Goal: Transaction & Acquisition: Subscribe to service/newsletter

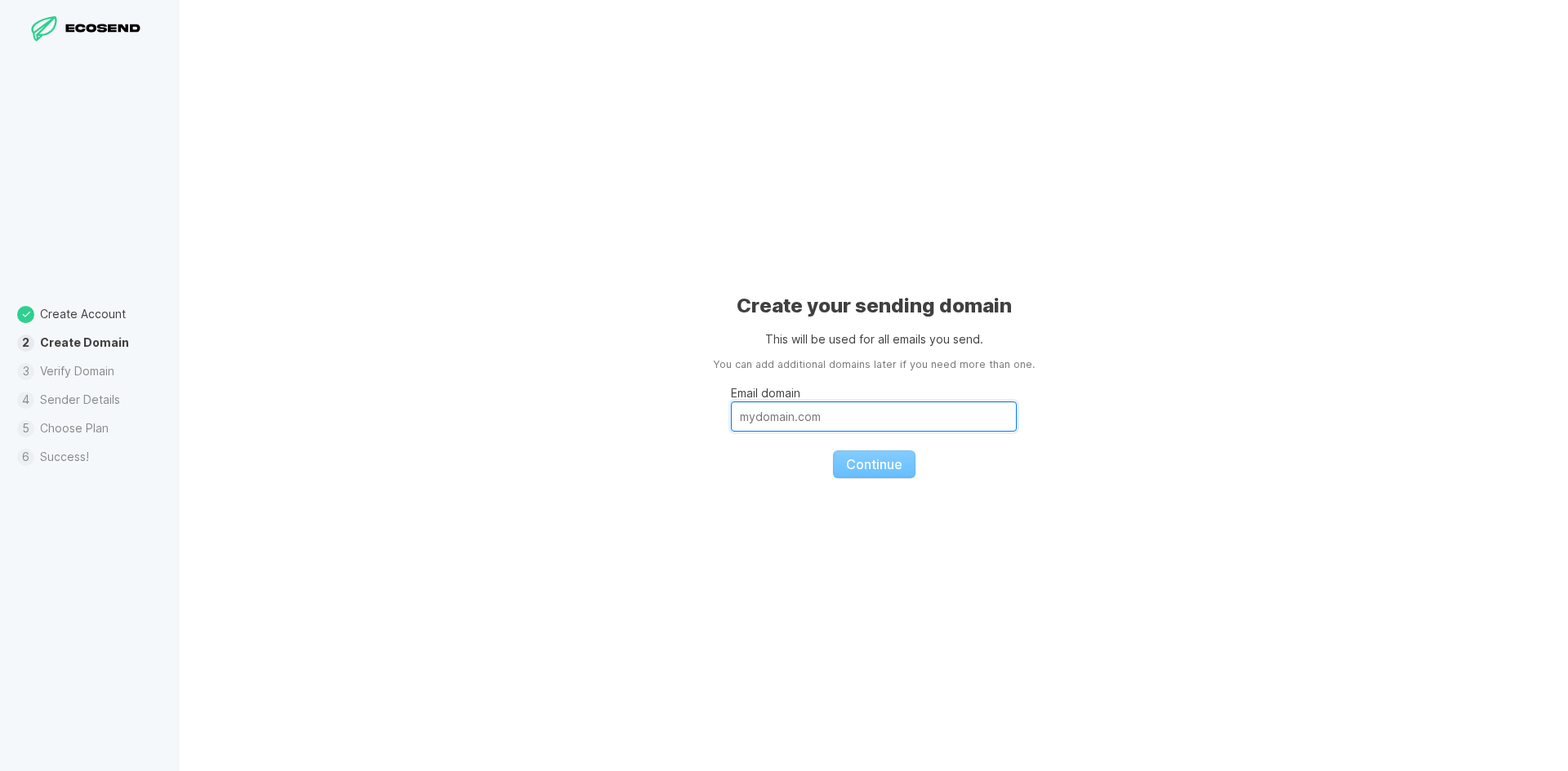
click at [821, 429] on input "Email domain" at bounding box center [873, 417] width 285 height 30
drag, startPoint x: 1001, startPoint y: 608, endPoint x: 981, endPoint y: 600, distance: 21.5
click at [1001, 608] on div "Create your sending domain This will be used for all emails you send. You can a…" at bounding box center [873, 386] width 1388 height 771
click at [858, 462] on fieldset "Email domain Continue" at bounding box center [873, 425] width 285 height 105
click at [93, 369] on li "Verify Domain" at bounding box center [90, 371] width 180 height 28
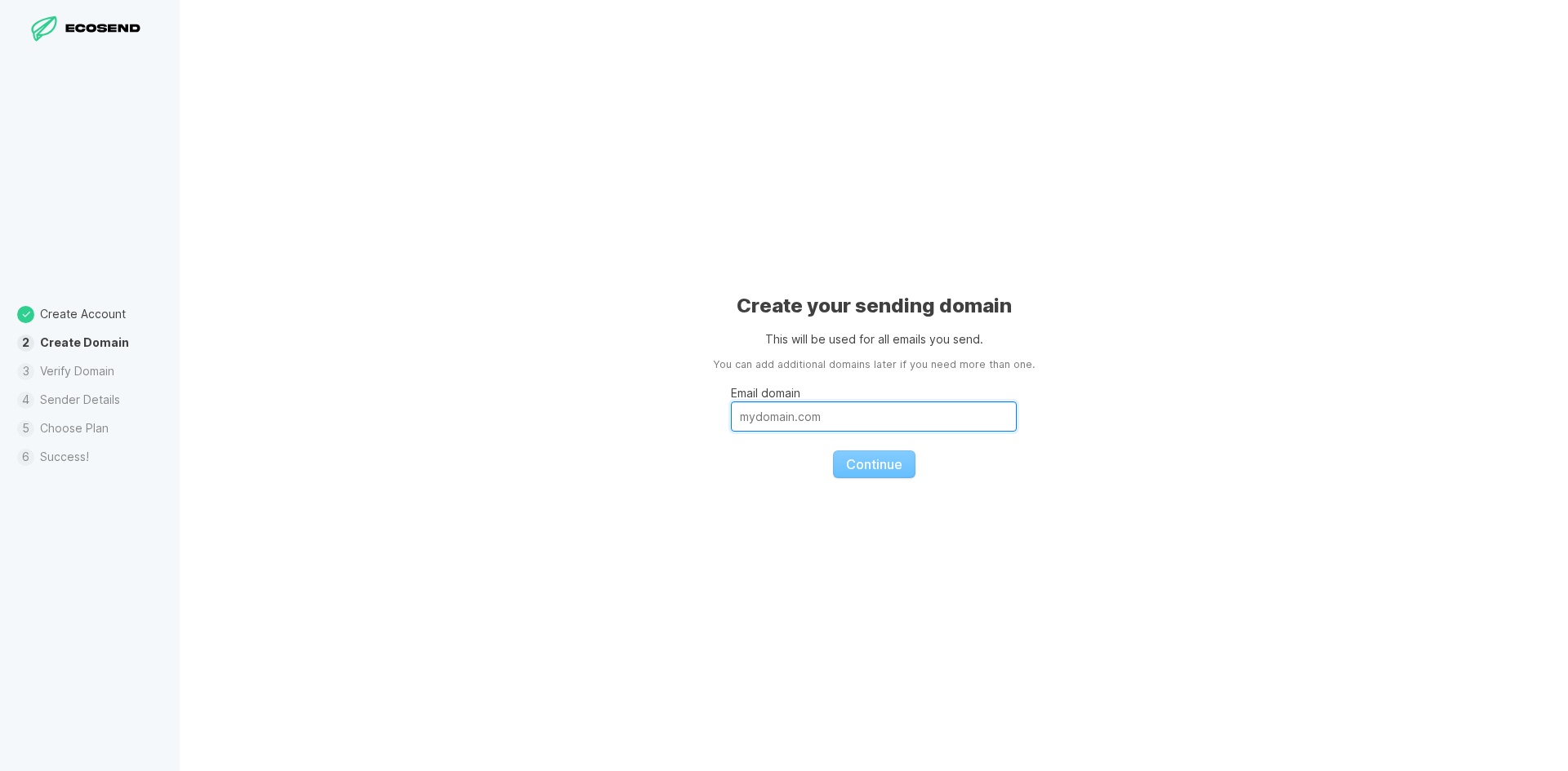
click at [836, 423] on input "Email domain" at bounding box center [873, 417] width 285 height 30
type input "[DOMAIN_NAME]"
click at [833, 451] on button "Continue" at bounding box center [873, 464] width 82 height 27
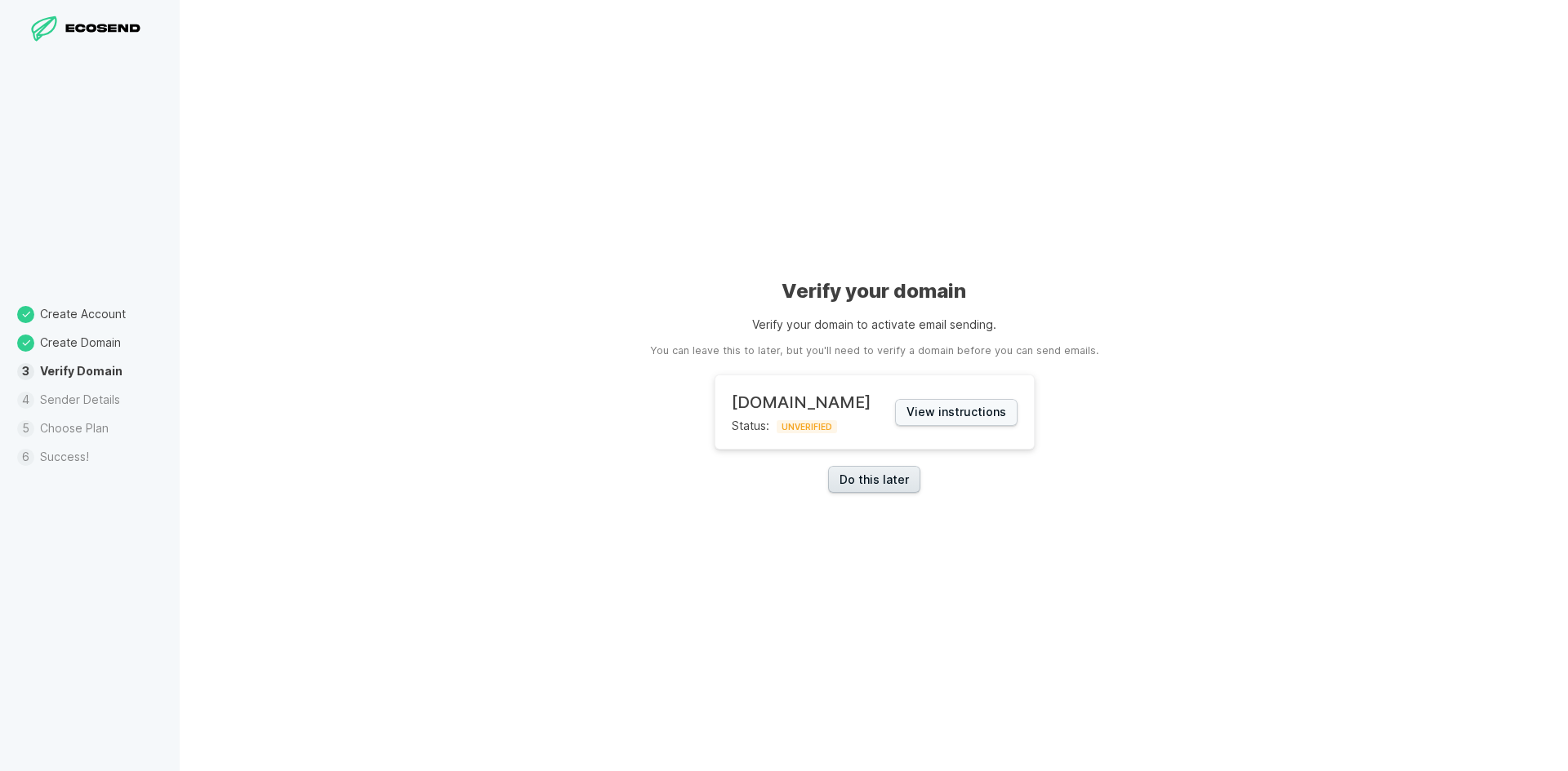
click at [888, 480] on link "Do this later" at bounding box center [874, 479] width 93 height 27
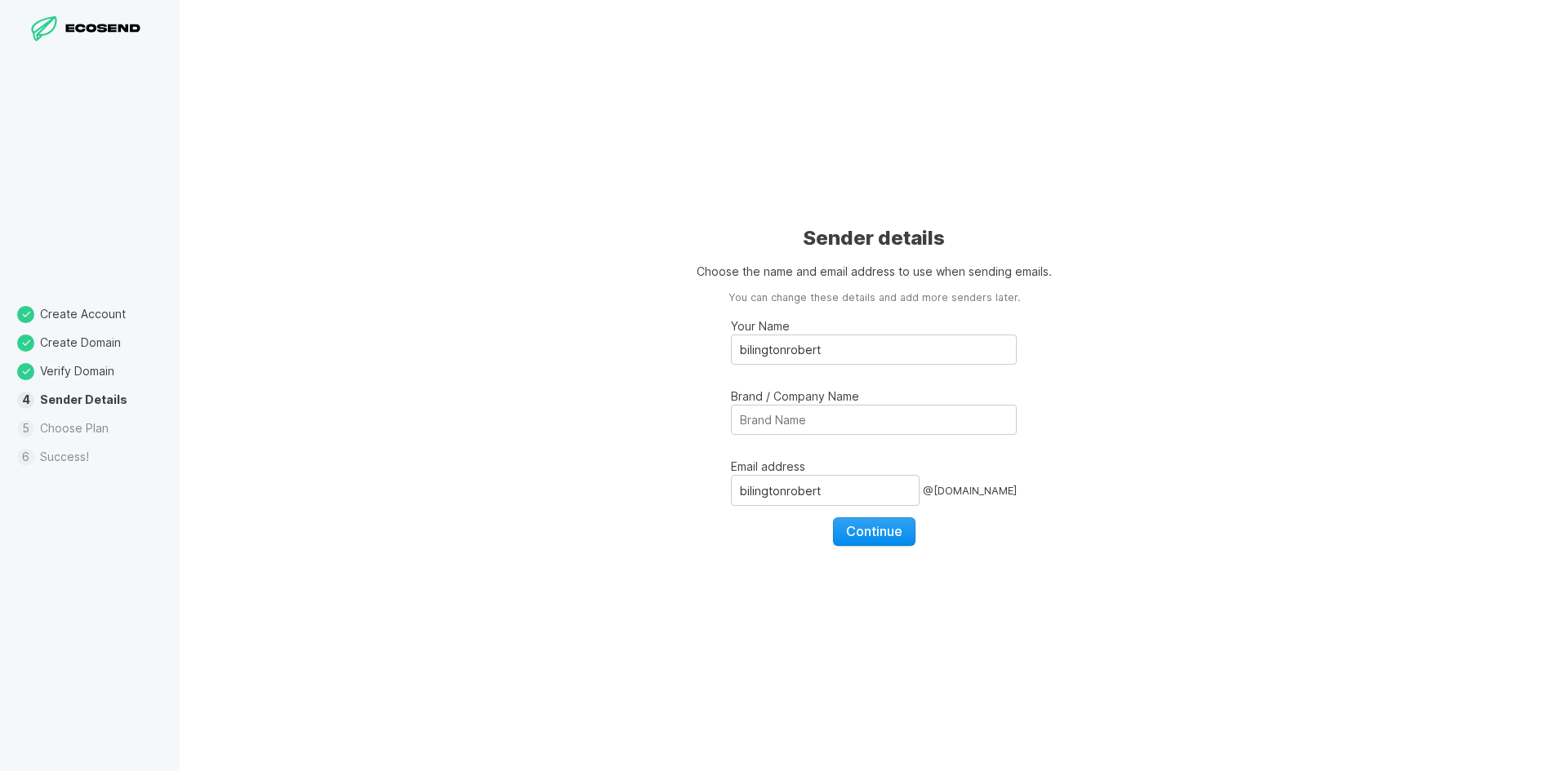
click at [879, 537] on span "Continue" at bounding box center [874, 531] width 57 height 16
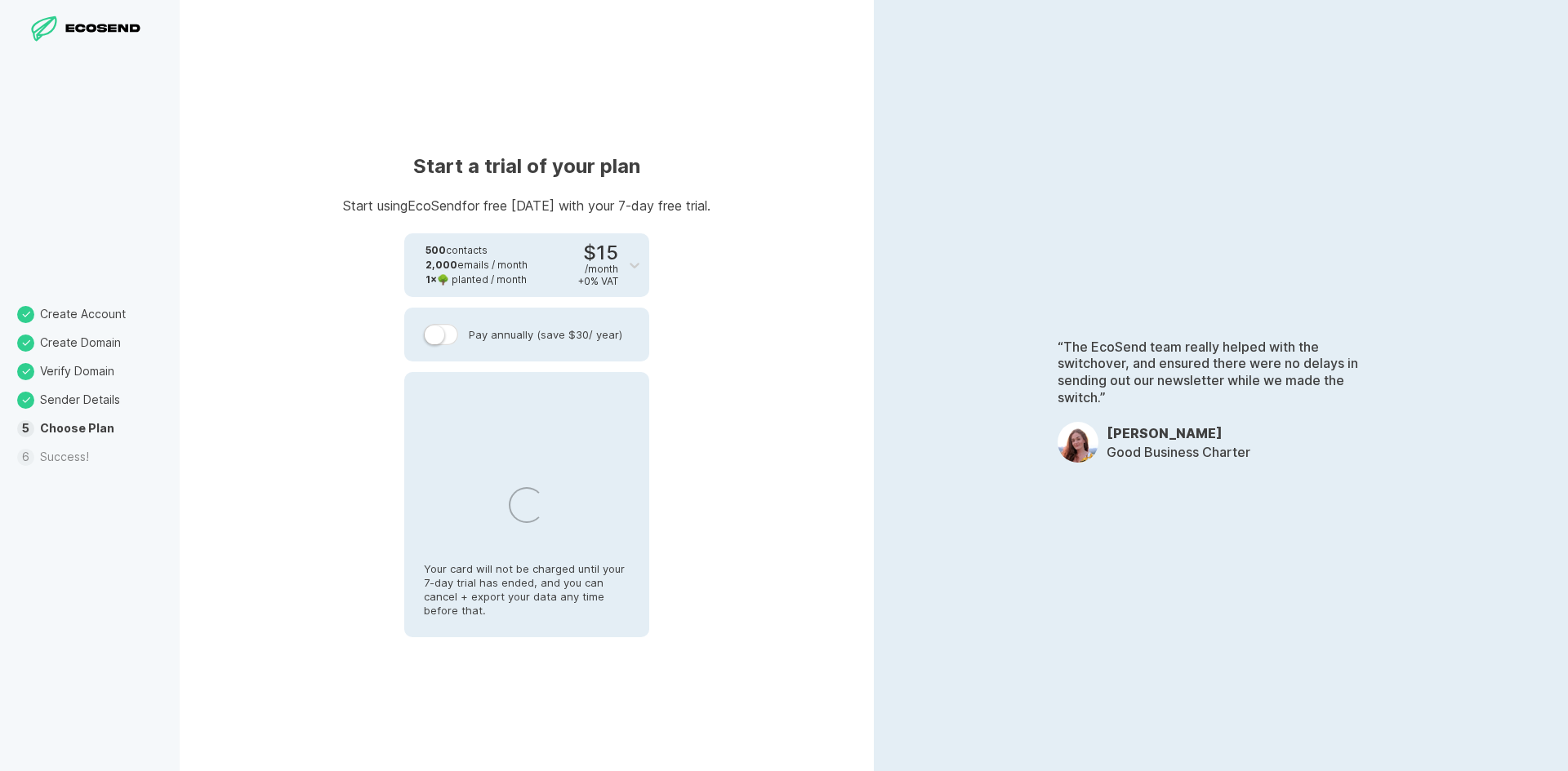
select select "ID"
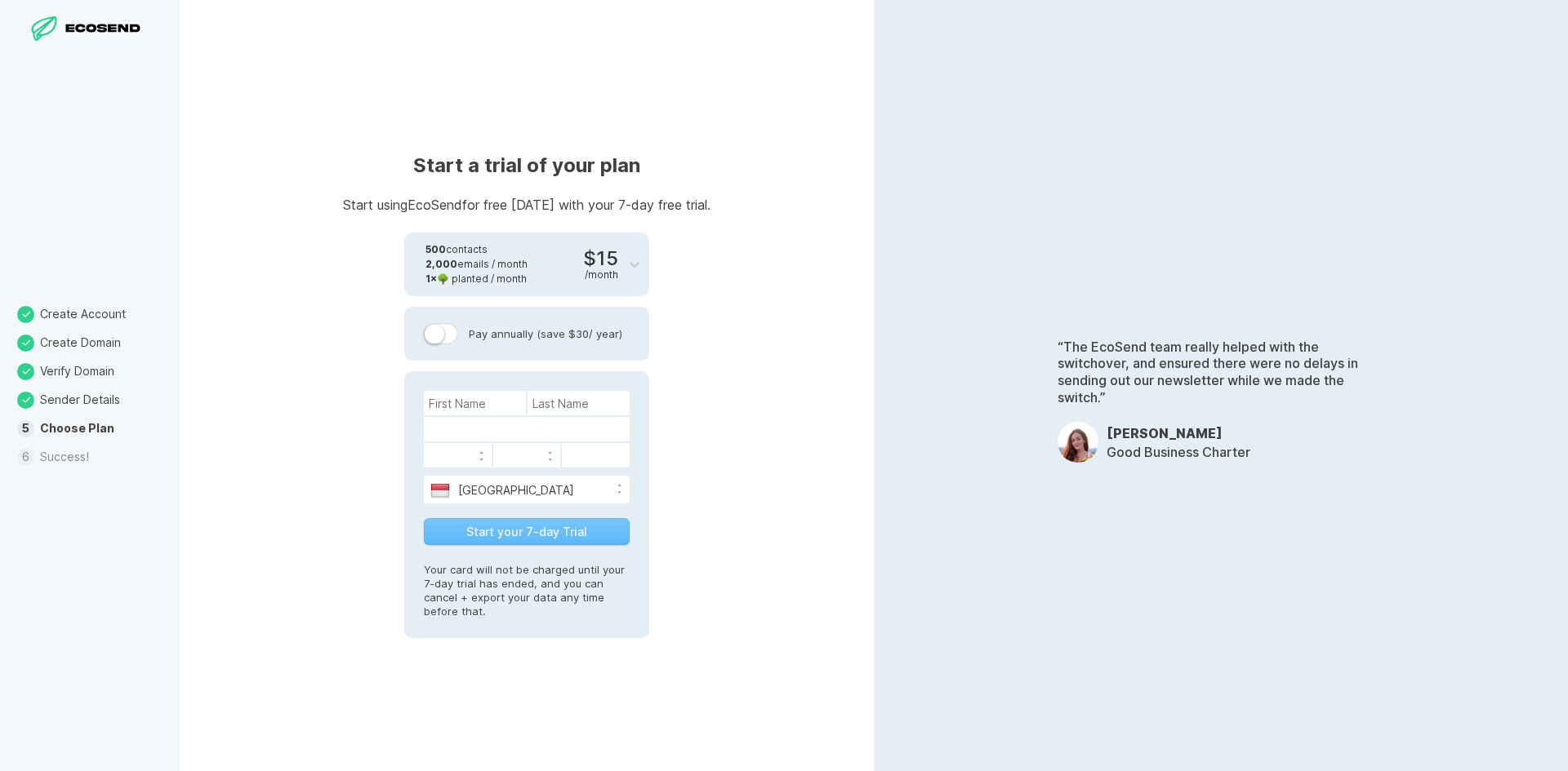
click at [73, 460] on li "Success!" at bounding box center [90, 457] width 180 height 28
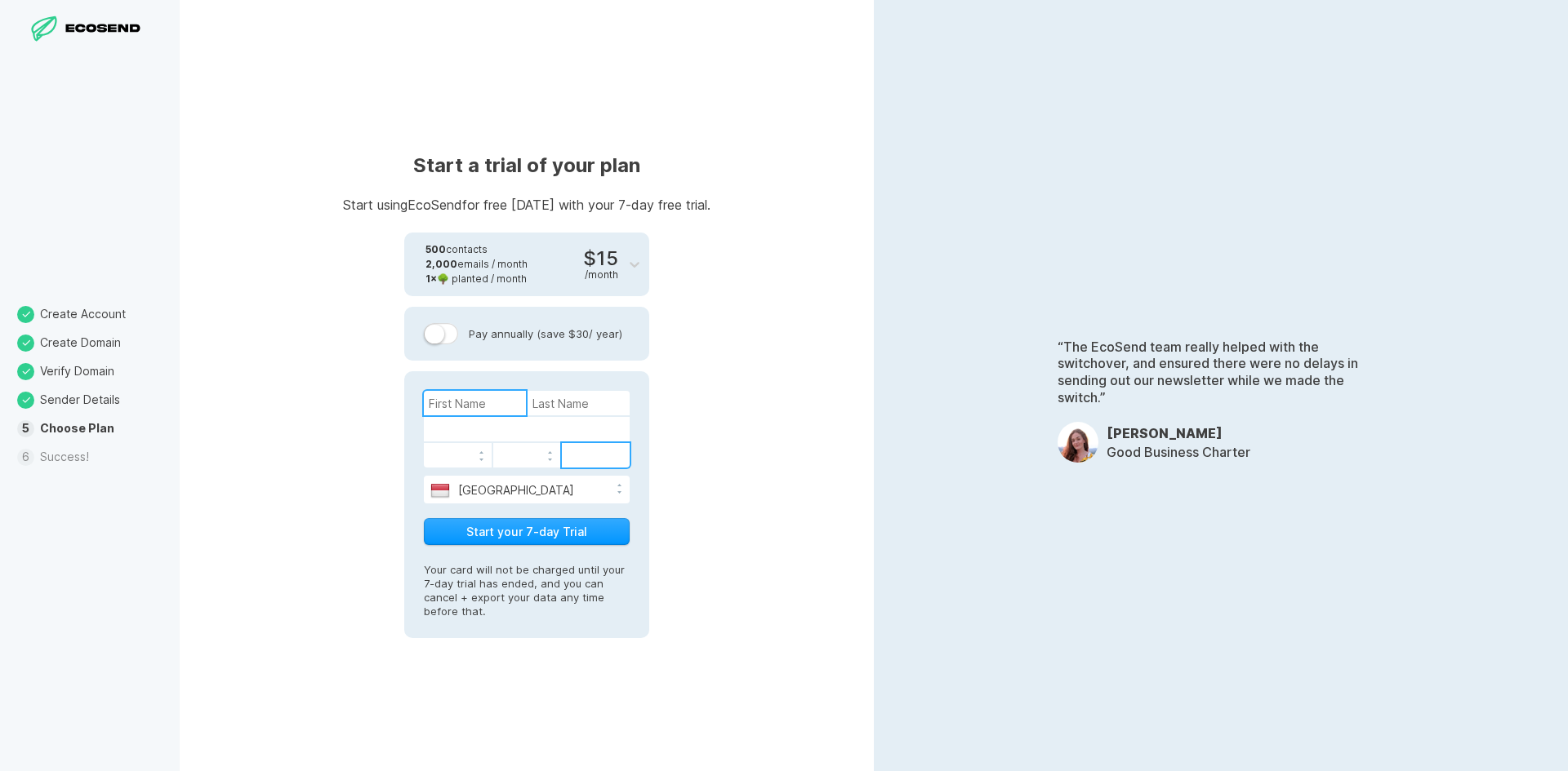
click at [467, 406] on input at bounding box center [474, 403] width 102 height 25
paste input "[PERSON_NAME]|135"
click at [474, 405] on input "[PERSON_NAME]|135" at bounding box center [474, 403] width 102 height 25
type input "Guang |135"
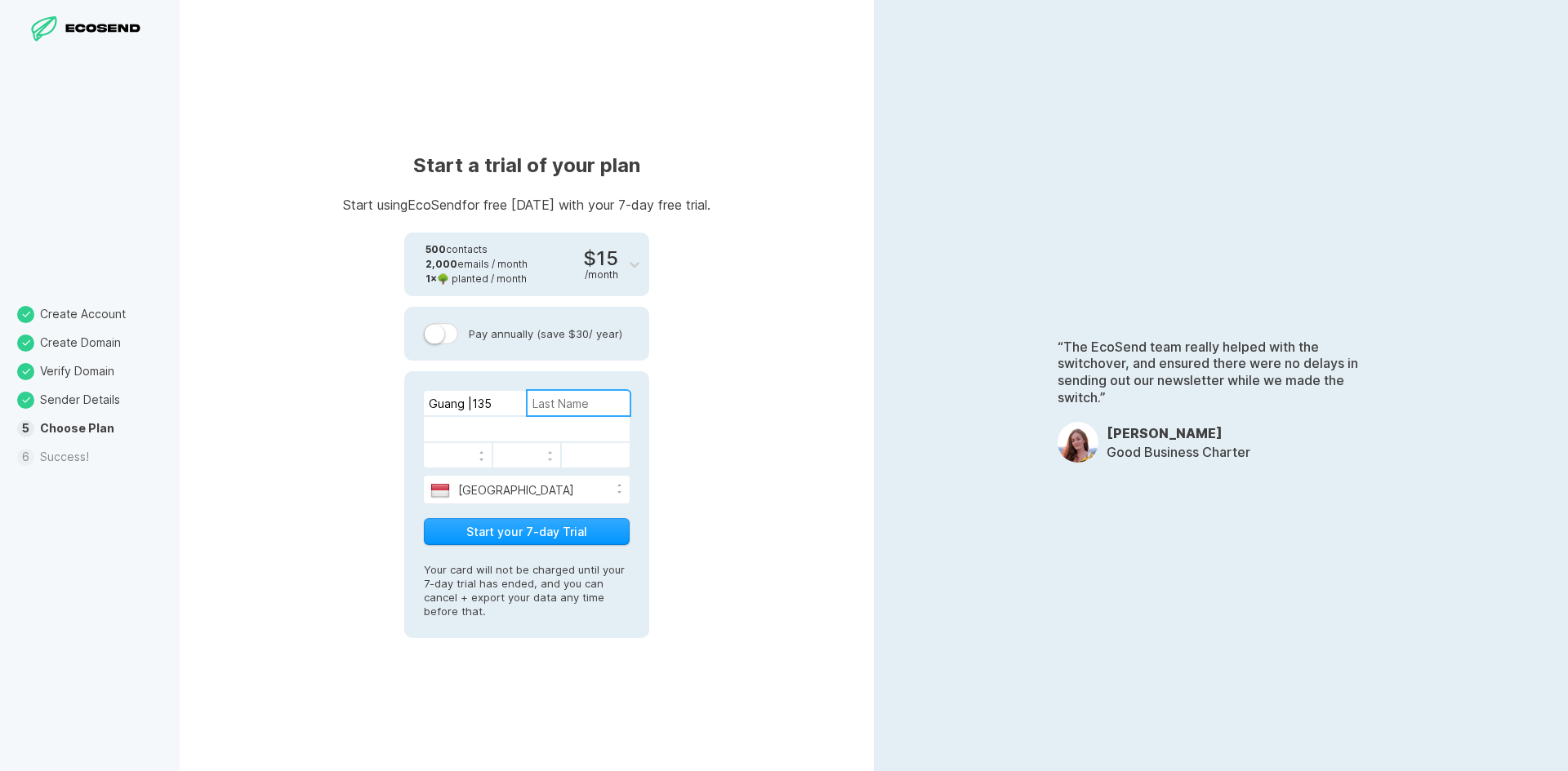
click at [578, 408] on input at bounding box center [578, 403] width 102 height 25
paste input "Xia"
type input "Xia"
click at [501, 405] on input "Guang |135" at bounding box center [474, 403] width 102 height 25
drag, startPoint x: 464, startPoint y: 403, endPoint x: 519, endPoint y: 400, distance: 55.1
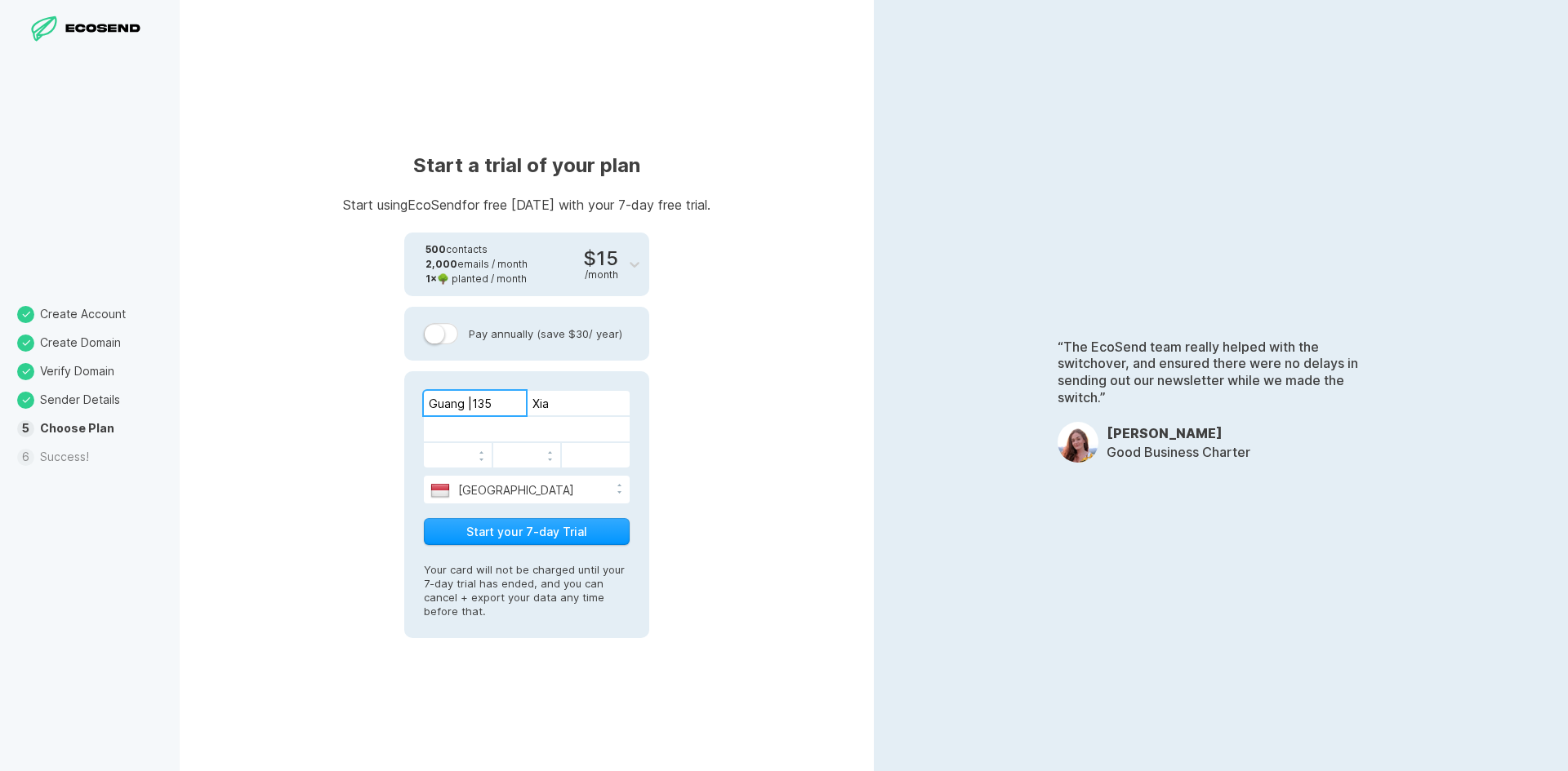
click at [519, 400] on input "Guang |135" at bounding box center [474, 403] width 102 height 25
type input "Guang"
click at [497, 535] on button "Start your 7-day Trial" at bounding box center [526, 532] width 206 height 27
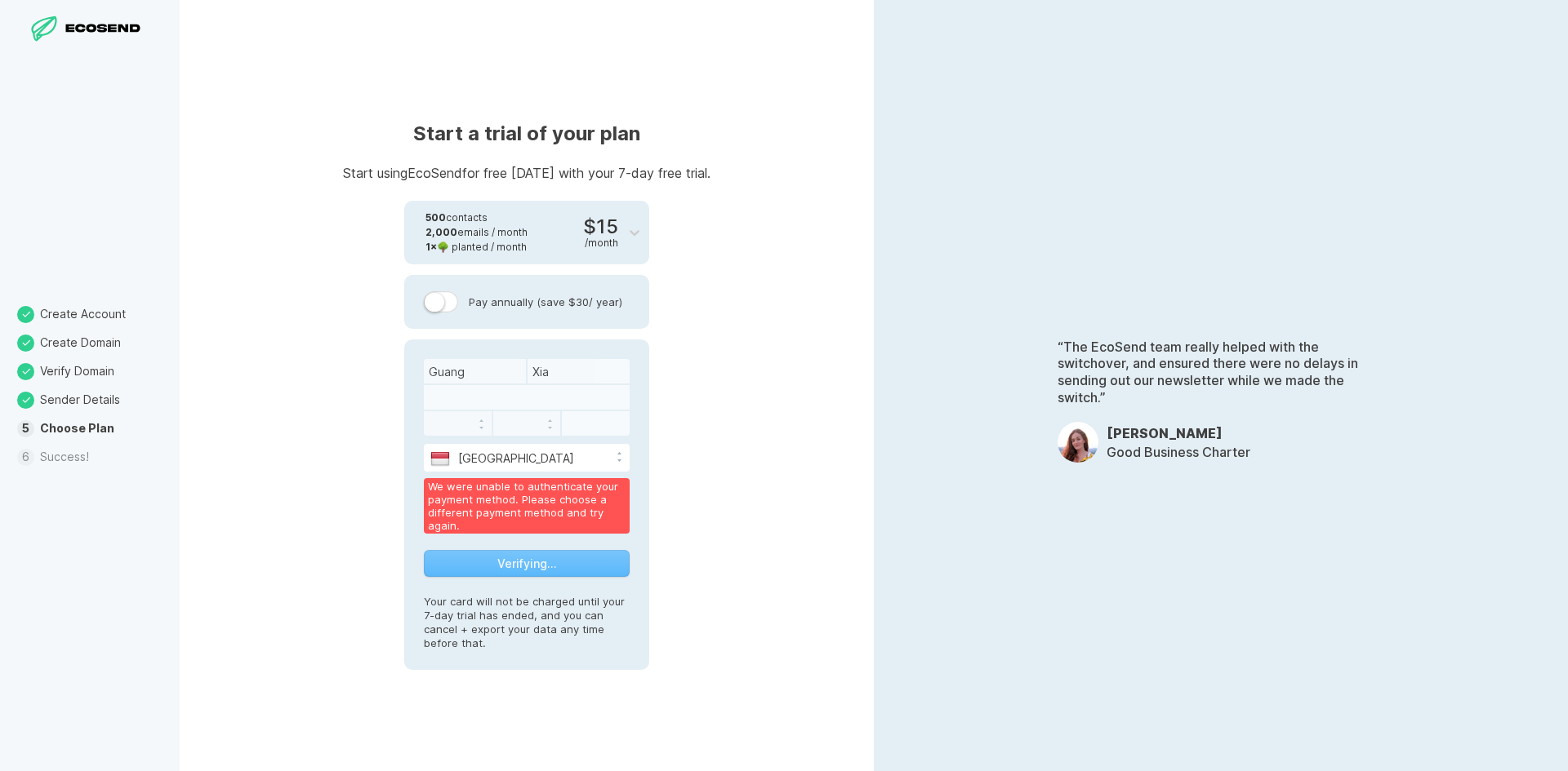
click at [489, 400] on div at bounding box center [526, 398] width 206 height 25
click at [472, 399] on div at bounding box center [526, 398] width 206 height 25
click at [477, 567] on div "Verifying…" at bounding box center [526, 563] width 206 height 27
click at [498, 512] on div "We were unable to authenticate your payment method. Please choose a different p…" at bounding box center [526, 505] width 206 height 56
drag, startPoint x: 574, startPoint y: 512, endPoint x: 638, endPoint y: 513, distance: 64.0
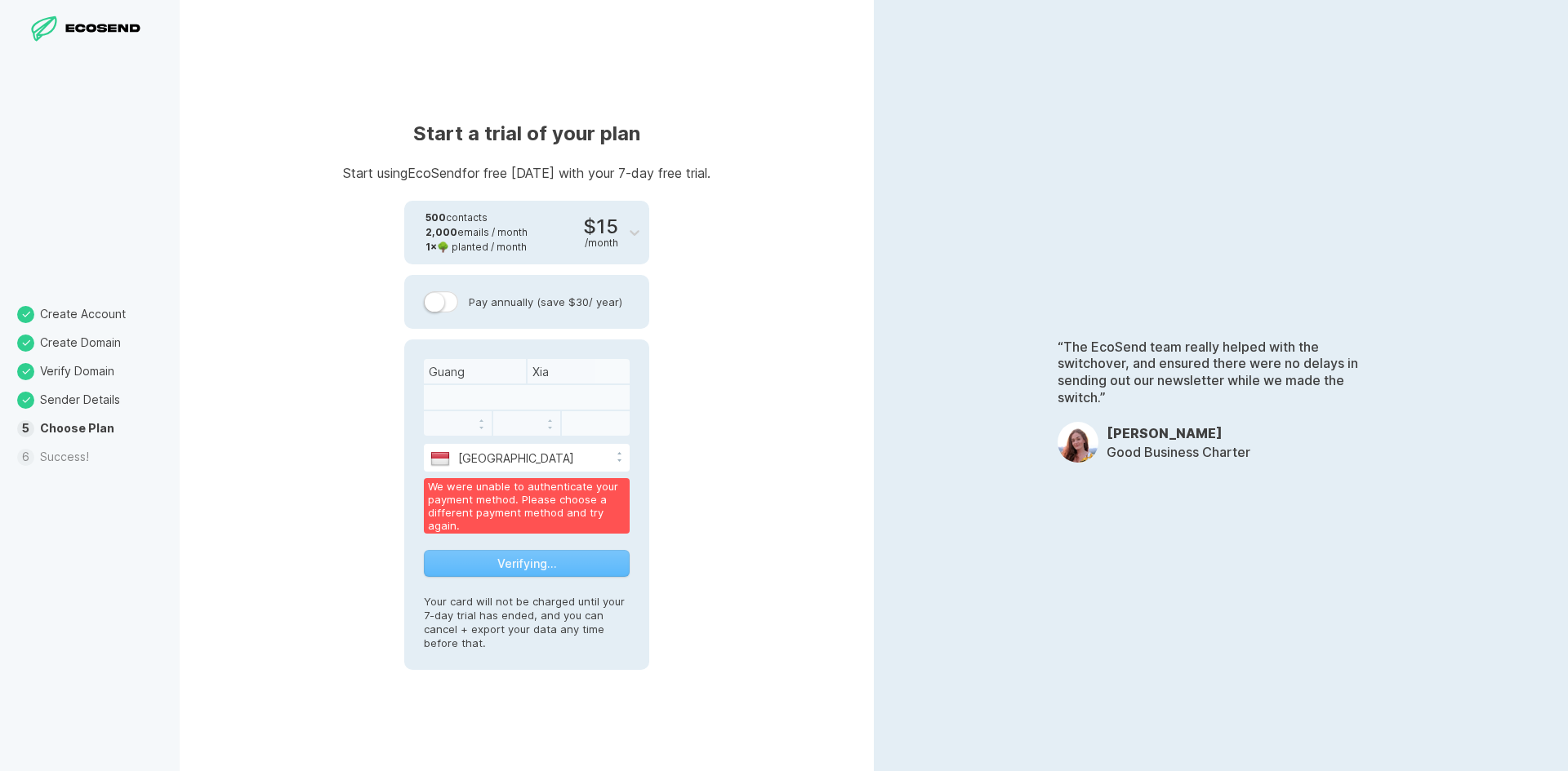
click at [574, 512] on div "We were unable to authenticate your payment method. Please choose a different p…" at bounding box center [526, 505] width 206 height 56
click at [639, 513] on div "[PERSON_NAME] [GEOGRAPHIC_DATA] [GEOGRAPHIC_DATA] [GEOGRAPHIC_DATA] [GEOGRAPHIC…" at bounding box center [526, 504] width 245 height 330
click at [441, 299] on div at bounding box center [440, 301] width 34 height 21
click at [475, 315] on div "Pay annually (save $30 / year)" at bounding box center [526, 301] width 245 height 54
click at [375, 640] on div "Start a trial of your plan Start using EcoSend for free [DATE] with your 7-day …" at bounding box center [526, 386] width 694 height 771
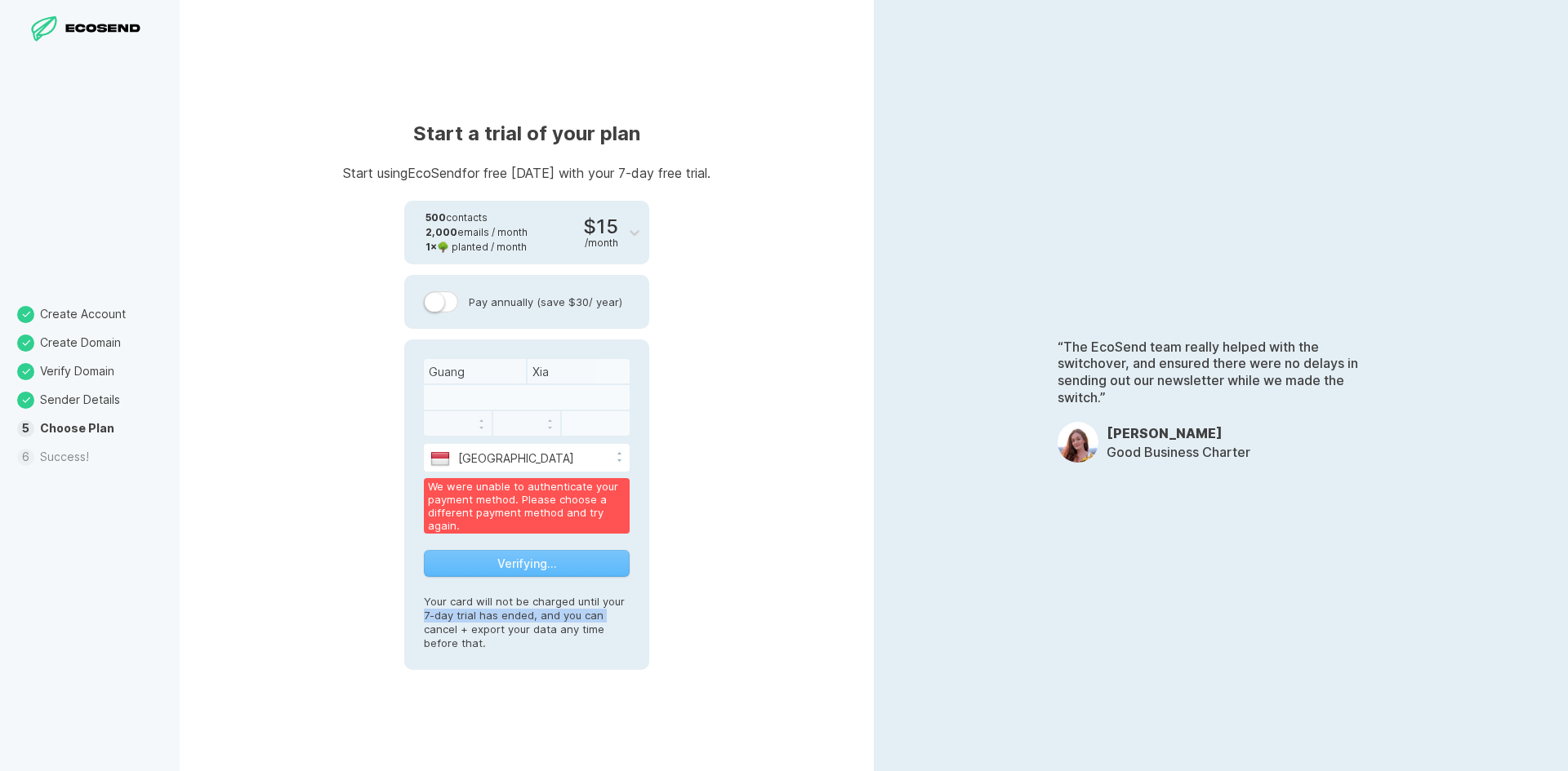
drag, startPoint x: 333, startPoint y: 622, endPoint x: 314, endPoint y: 612, distance: 21.5
click at [330, 622] on div "Start a trial of your plan Start using EcoSend for free [DATE] with your 7-day …" at bounding box center [526, 386] width 694 height 771
click at [310, 610] on div "Start a trial of your plan Start using EcoSend for free [DATE] with your 7-day …" at bounding box center [526, 386] width 694 height 771
